Goal: Task Accomplishment & Management: Manage account settings

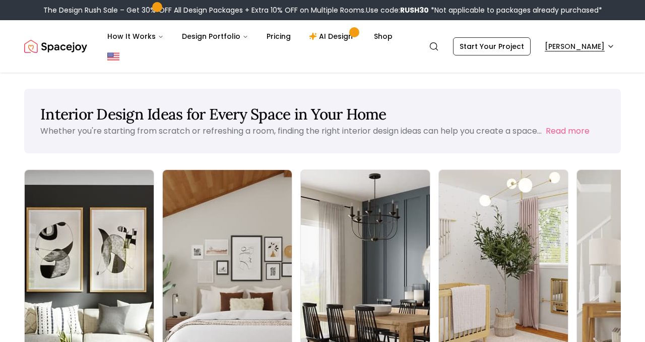
scroll to position [2, 0]
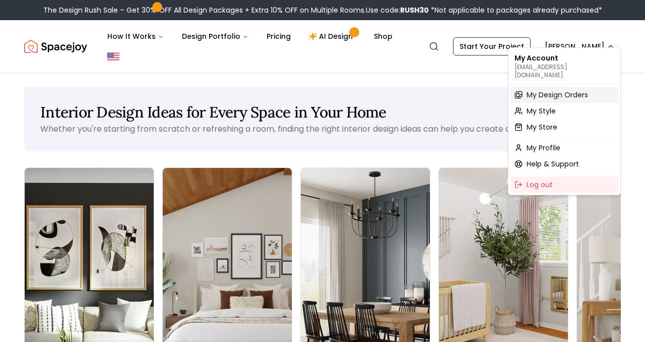
click at [568, 90] on span "My Design Orders" at bounding box center [558, 95] width 62 height 10
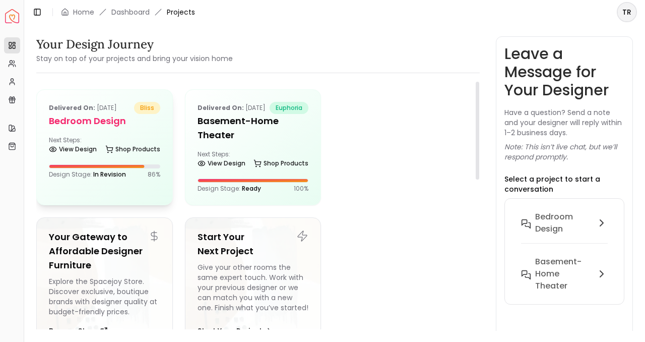
click at [85, 177] on p "Design Stage: In Revision" at bounding box center [87, 174] width 77 height 8
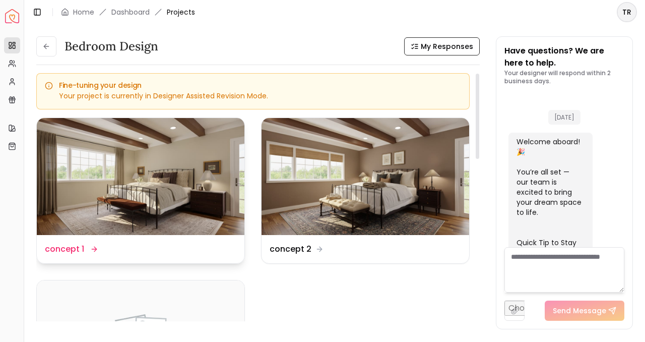
scroll to position [2070, 0]
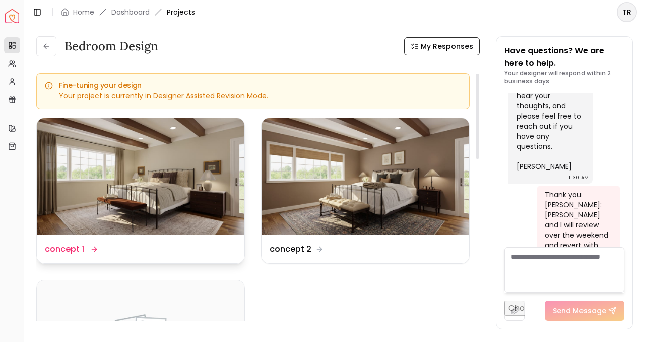
click at [164, 189] on img at bounding box center [141, 176] width 208 height 117
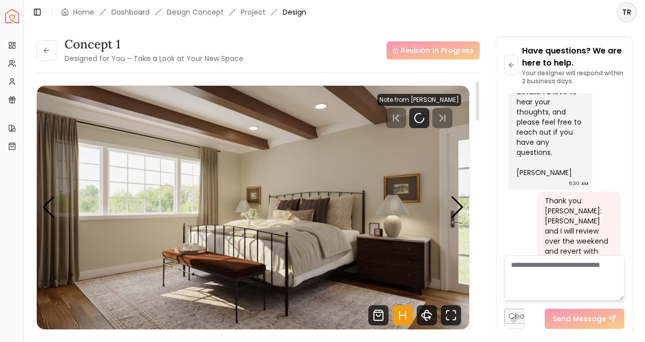
scroll to position [2062, 0]
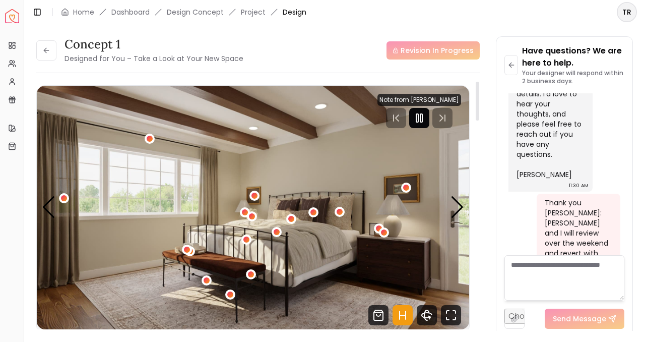
click at [418, 117] on rect "Pause" at bounding box center [417, 118] width 2 height 8
click at [451, 314] on icon "Fullscreen" at bounding box center [451, 315] width 20 height 20
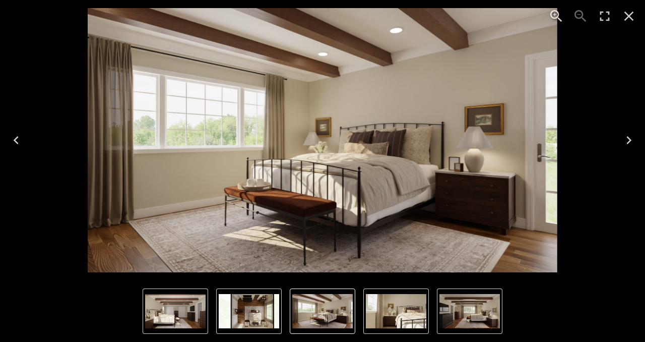
click at [628, 139] on icon "Next" at bounding box center [629, 140] width 16 height 16
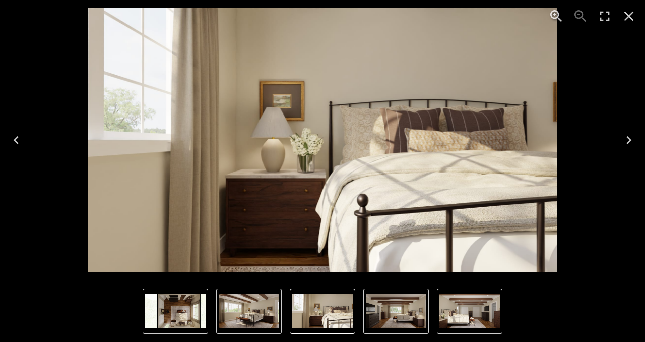
click at [630, 141] on icon "Next" at bounding box center [629, 140] width 5 height 8
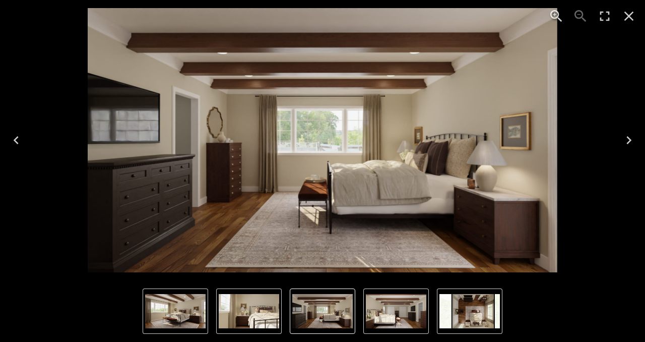
click at [628, 140] on icon "Next" at bounding box center [629, 140] width 16 height 16
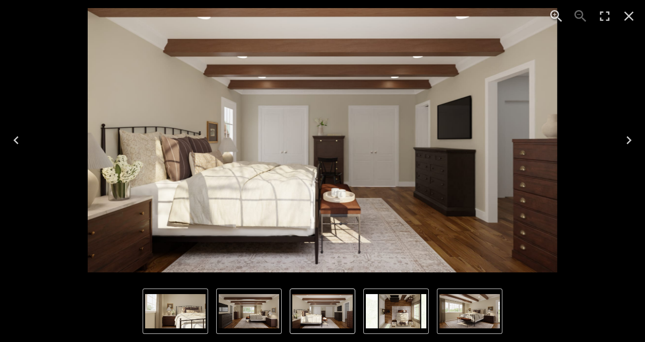
click at [628, 140] on icon "Next" at bounding box center [629, 140] width 16 height 16
